Goal: Check status: Check status

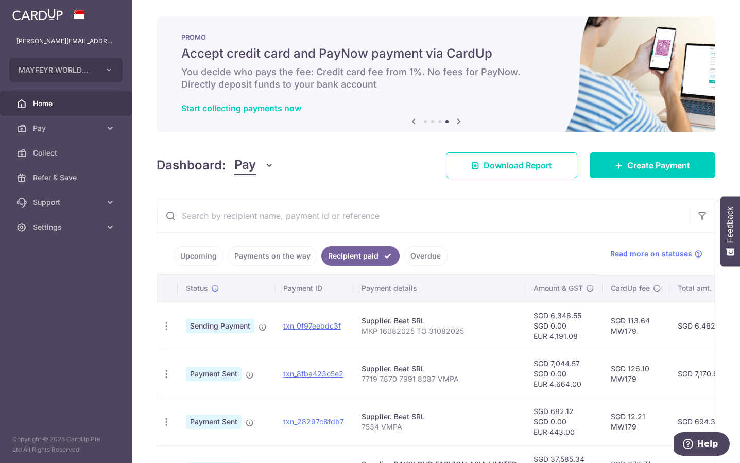
scroll to position [100, 0]
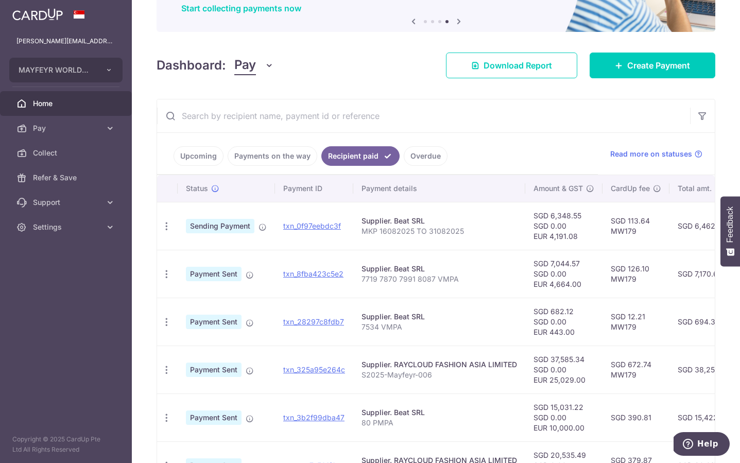
click at [503, 92] on div "× Pause Schedule Pause all future payments in this series Pause just this one p…" at bounding box center [436, 231] width 608 height 463
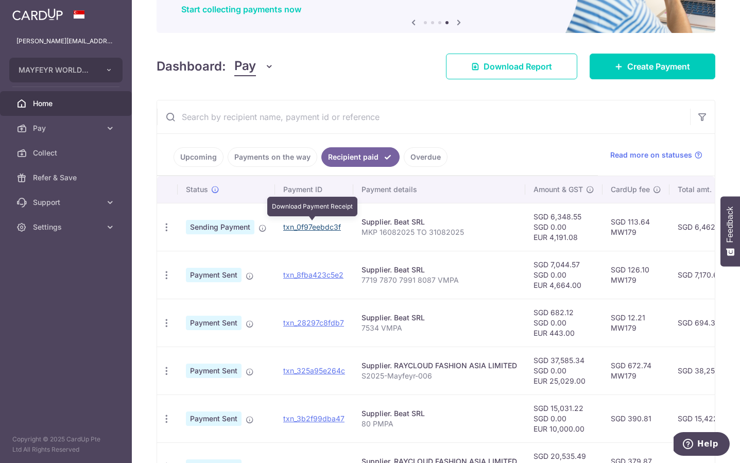
click at [314, 225] on link "txn_0f97eebdc3f" at bounding box center [312, 226] width 58 height 9
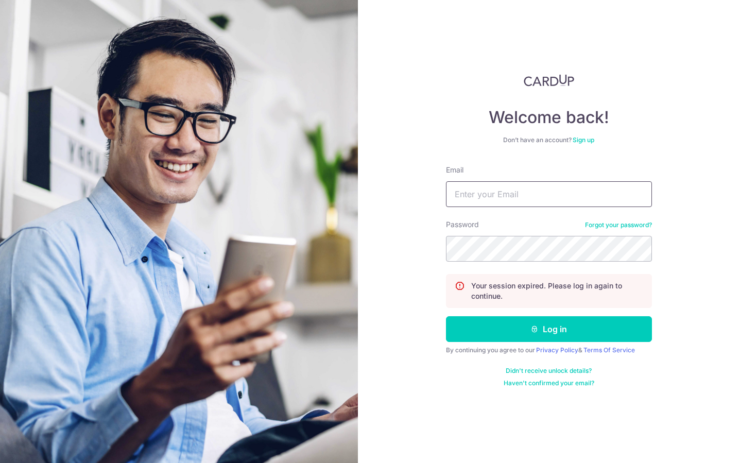
click at [511, 197] on input "Email" at bounding box center [549, 194] width 206 height 26
type input "[PERSON_NAME][EMAIL_ADDRESS][DOMAIN_NAME]"
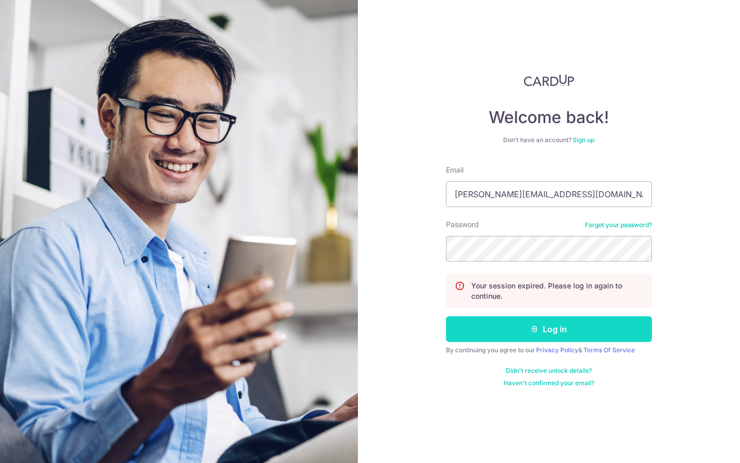
click at [550, 330] on button "Log in" at bounding box center [549, 329] width 206 height 26
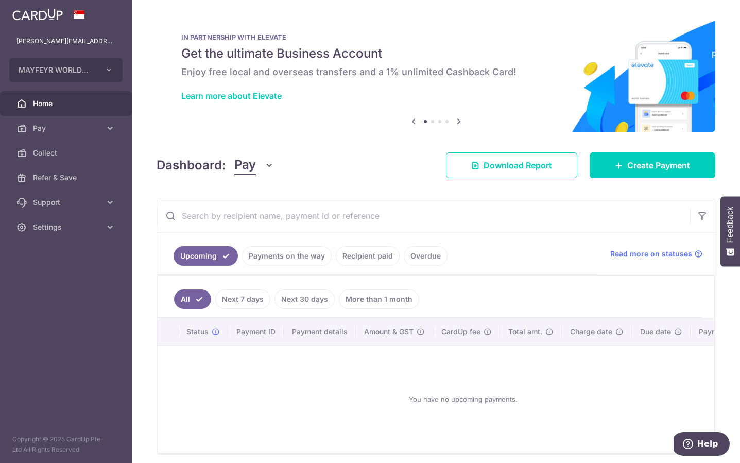
click at [308, 251] on link "Payments on the way" at bounding box center [287, 256] width 90 height 20
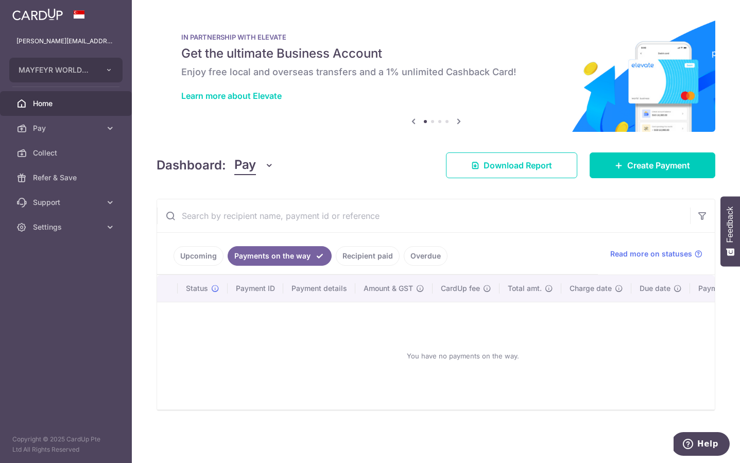
click at [368, 253] on link "Recipient paid" at bounding box center [368, 256] width 64 height 20
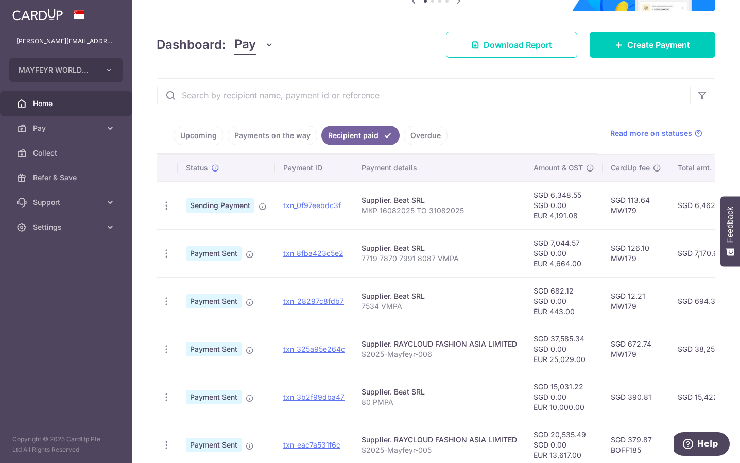
scroll to position [176, 0]
